Goal: Task Accomplishment & Management: Manage account settings

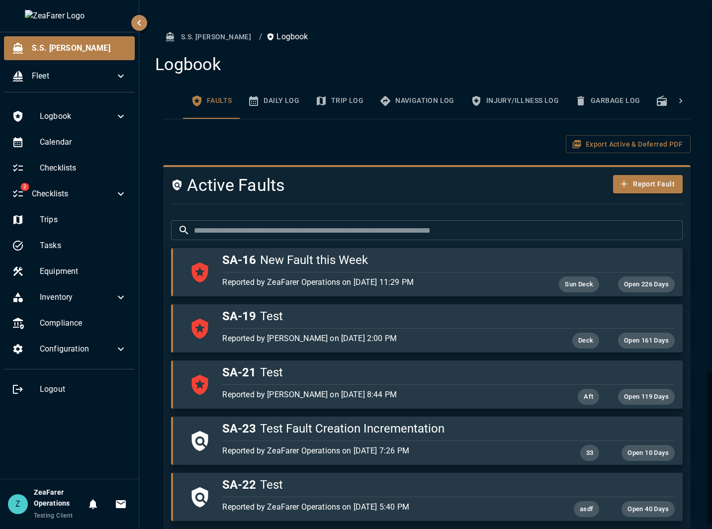
scroll to position [1268, 0]
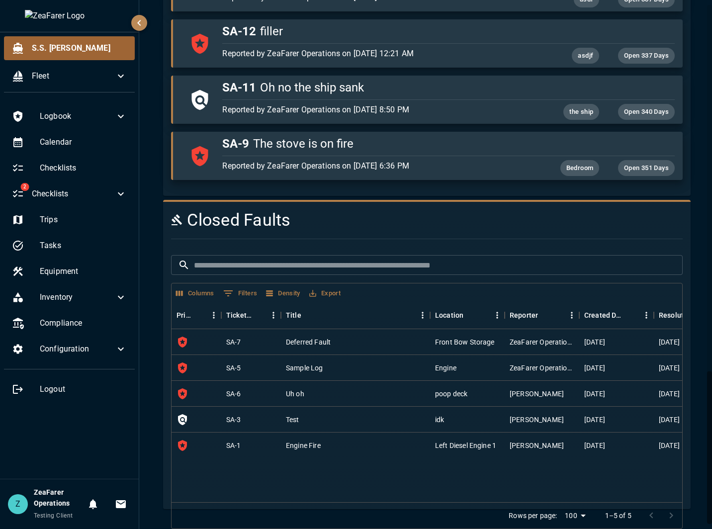
click at [56, 51] on span "S.S. [PERSON_NAME]" at bounding box center [79, 48] width 95 height 12
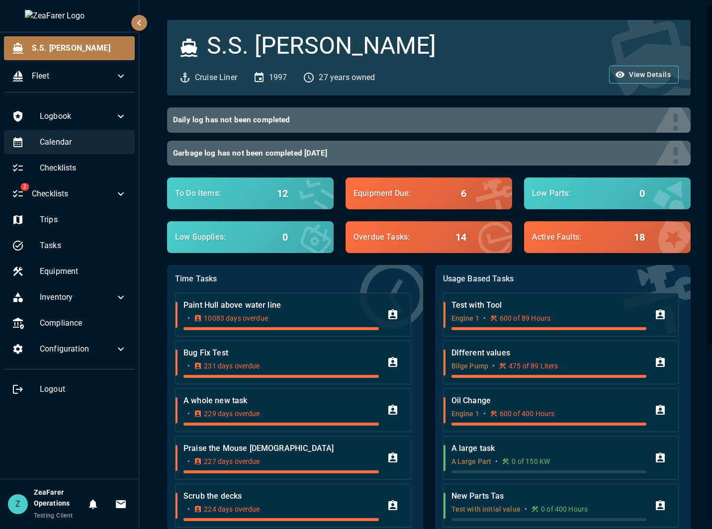
click at [75, 144] on span "Calendar" at bounding box center [83, 142] width 87 height 12
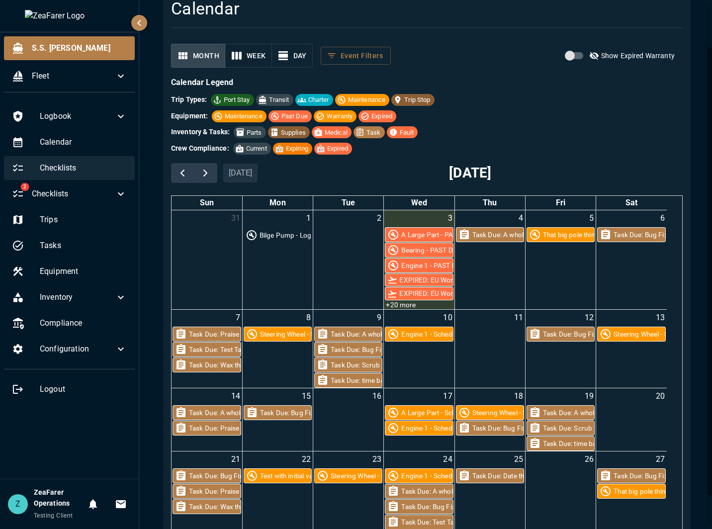
click at [92, 165] on span "Checklists" at bounding box center [83, 168] width 87 height 12
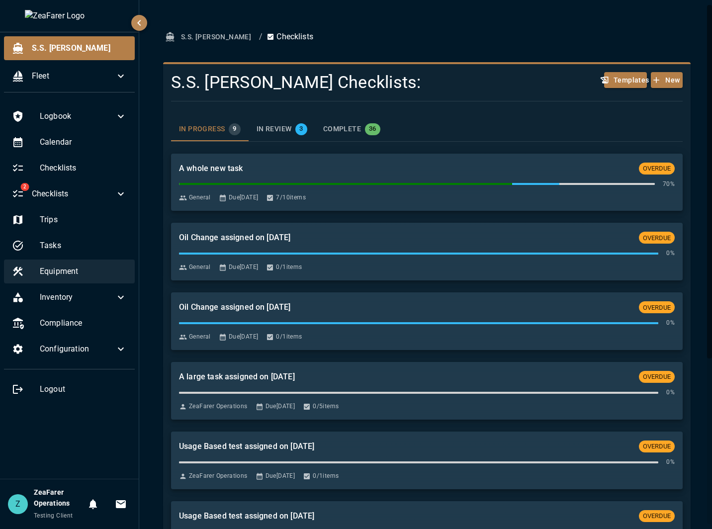
click at [82, 269] on span "Equipment" at bounding box center [83, 271] width 87 height 12
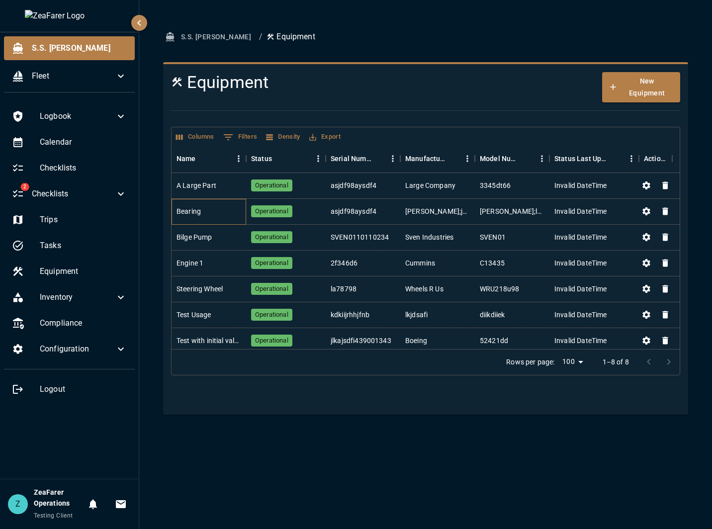
click at [207, 218] on div "Bearing" at bounding box center [208, 212] width 75 height 26
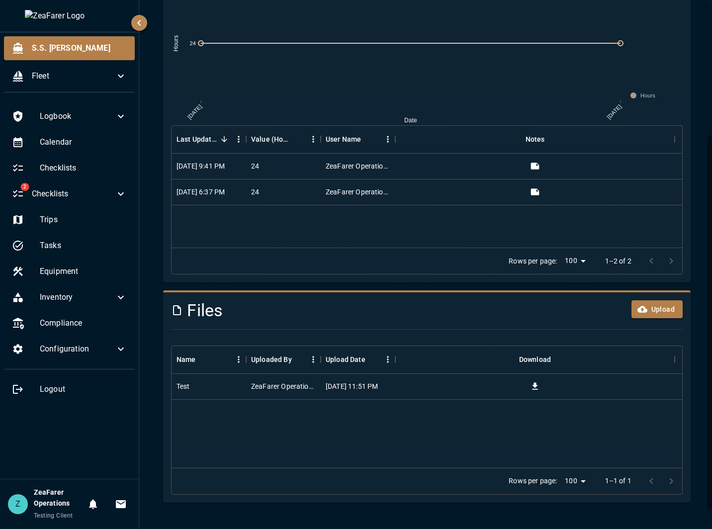
scroll to position [207, 0]
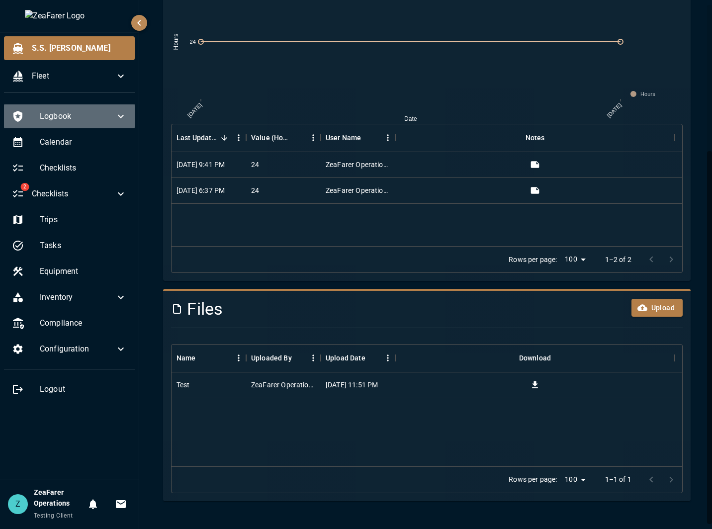
click at [99, 115] on span "Logbook" at bounding box center [77, 116] width 75 height 12
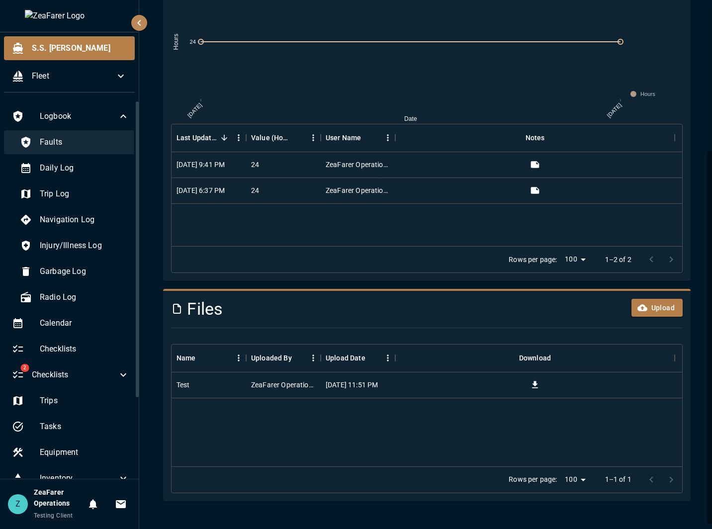
click at [69, 138] on span "Faults" at bounding box center [84, 142] width 89 height 12
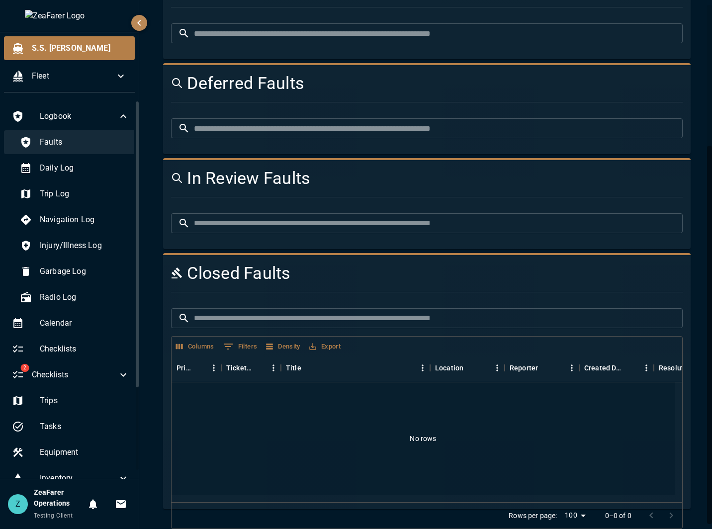
scroll to position [207, 0]
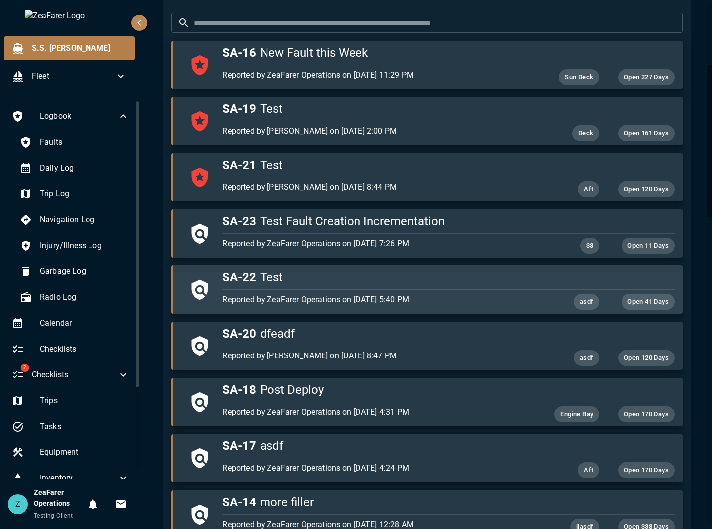
click at [333, 294] on p "Reported by ZeaFarer Operations on [DATE] 5:40 PM" at bounding box center [372, 300] width 301 height 12
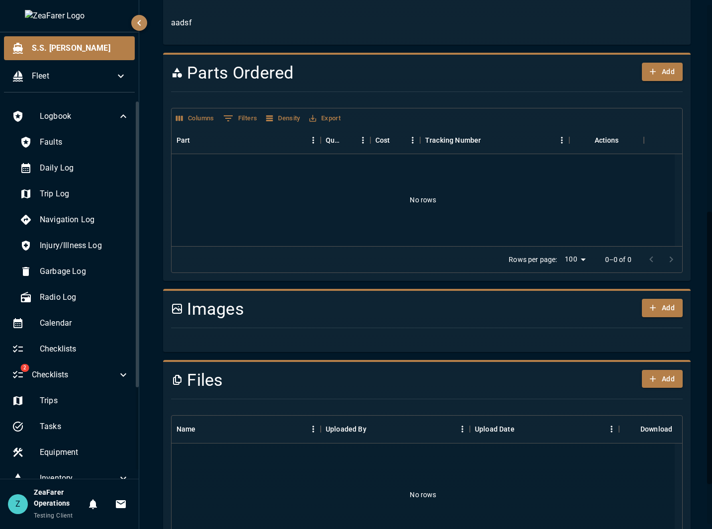
scroll to position [479, 0]
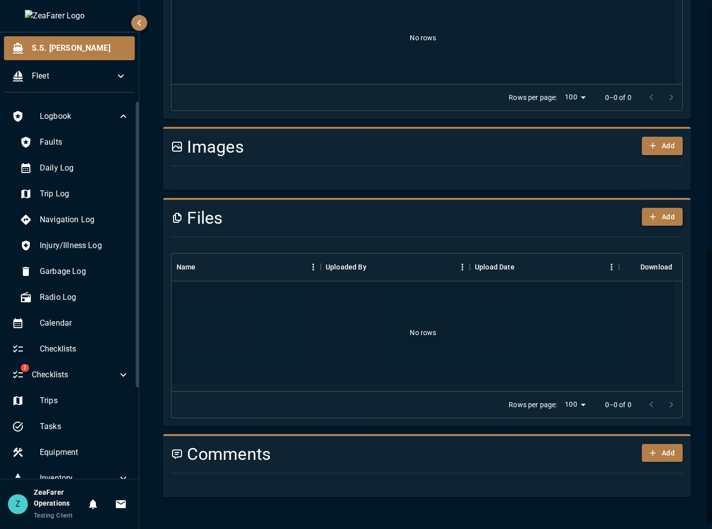
click at [655, 218] on button "Add" at bounding box center [662, 217] width 41 height 18
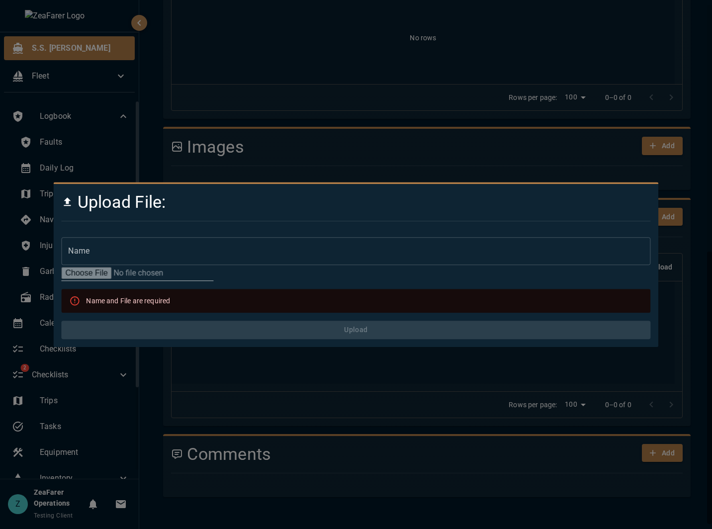
click at [94, 249] on input "Name" at bounding box center [355, 251] width 589 height 28
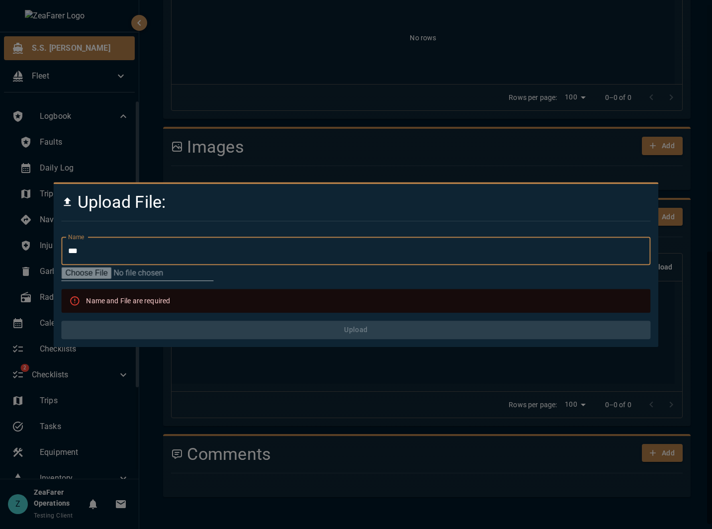
type input "***"
click at [91, 273] on input "file" at bounding box center [137, 273] width 152 height 16
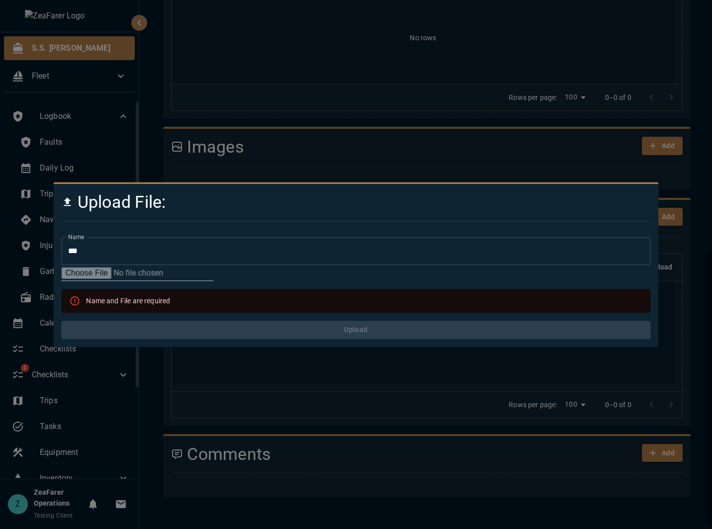
type input "**********"
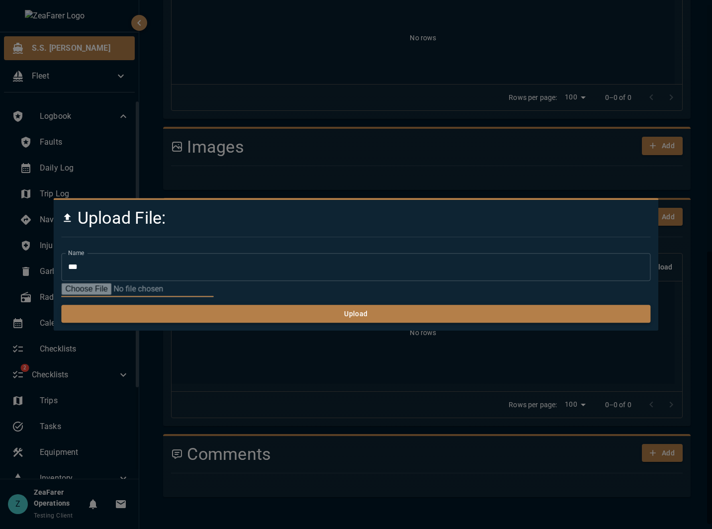
click at [387, 314] on button "Upload" at bounding box center [355, 314] width 589 height 18
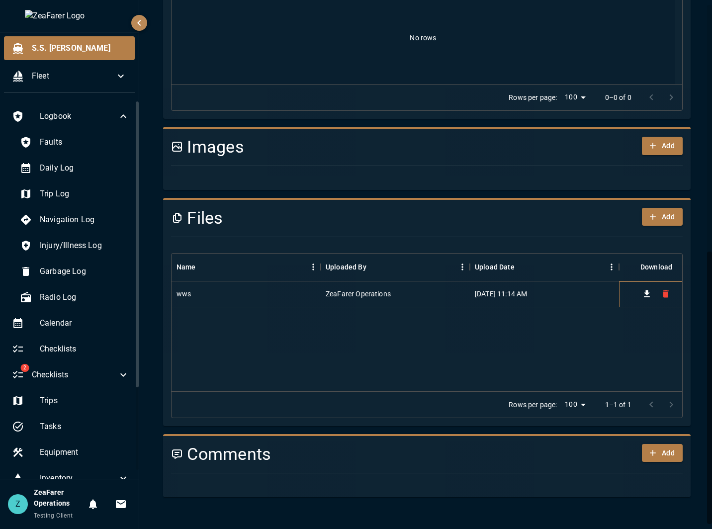
click at [673, 293] on div at bounding box center [656, 294] width 75 height 26
click at [668, 293] on icon "Delete" at bounding box center [665, 293] width 6 height 7
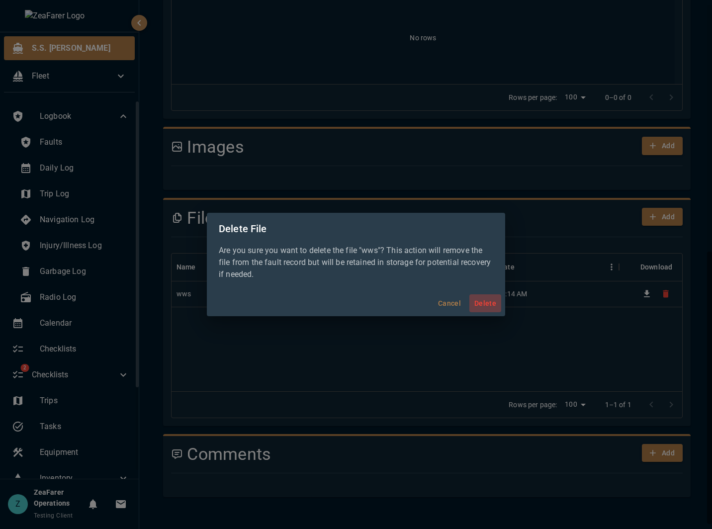
click at [486, 302] on button "Delete" at bounding box center [485, 303] width 32 height 18
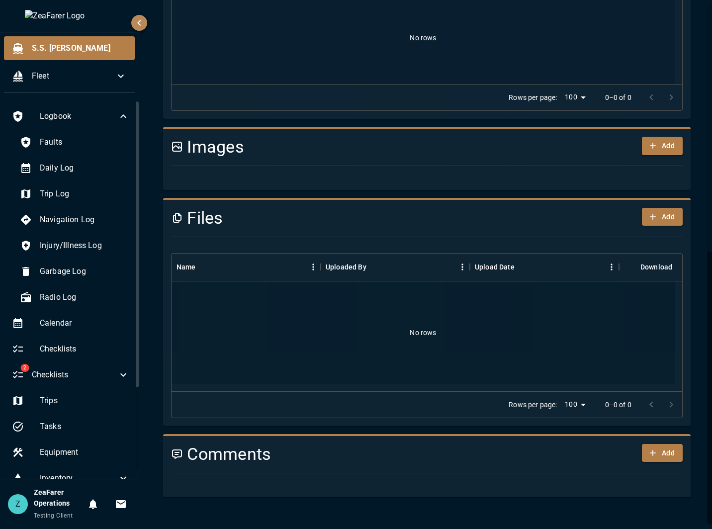
click at [457, 224] on h4 "Files" at bounding box center [383, 218] width 425 height 21
